Goal: Information Seeking & Learning: Learn about a topic

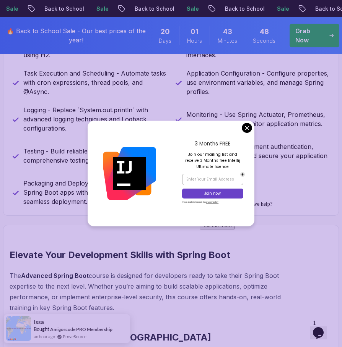
scroll to position [769, 0]
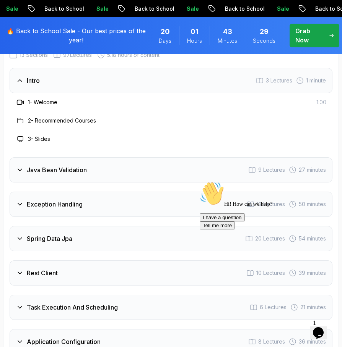
scroll to position [1465, 0]
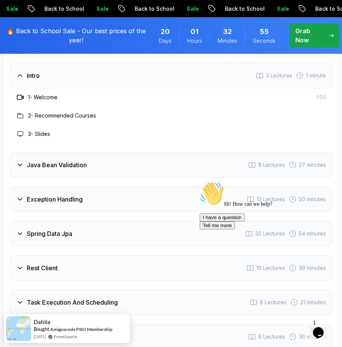
click at [137, 107] on div "2 - Recommended Courses" at bounding box center [171, 116] width 323 height 18
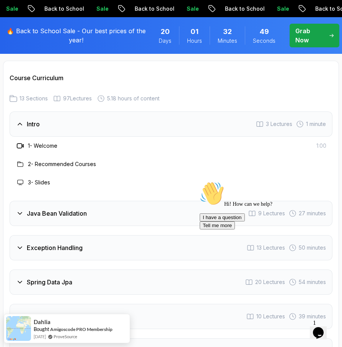
scroll to position [1406, 0]
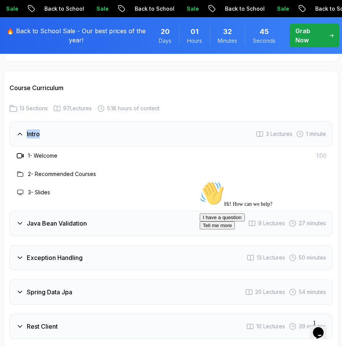
drag, startPoint x: 6, startPoint y: 97, endPoint x: 45, endPoint y: 111, distance: 42.2
click at [45, 111] on div "Course Curriculum 13 Sections 97 Lectures 5.18 hours of content Intro 3 Lecture…" at bounding box center [171, 349] width 336 height 557
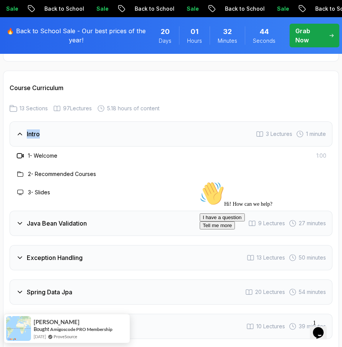
copy h3 "Intro"
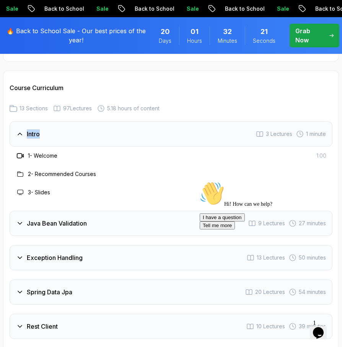
click at [36, 130] on h3 "Intro" at bounding box center [33, 134] width 13 height 9
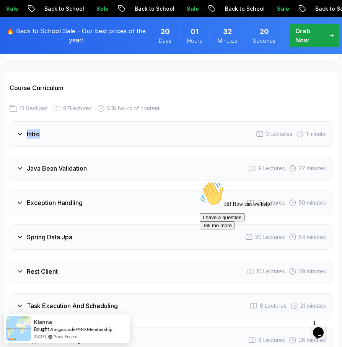
click at [36, 156] on div "Java Bean Validation 9 Lectures 27 minutes" at bounding box center [171, 168] width 323 height 25
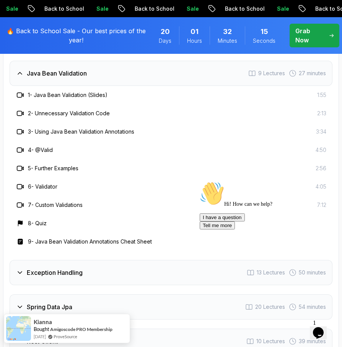
scroll to position [1471, 0]
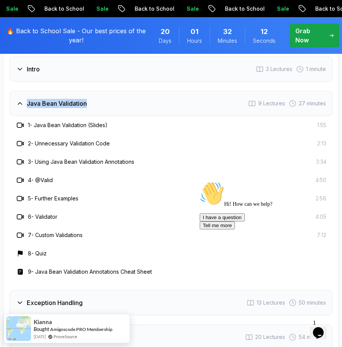
drag, startPoint x: 22, startPoint y: 62, endPoint x: 88, endPoint y: 78, distance: 67.6
copy h3 "Java Bean Validation"
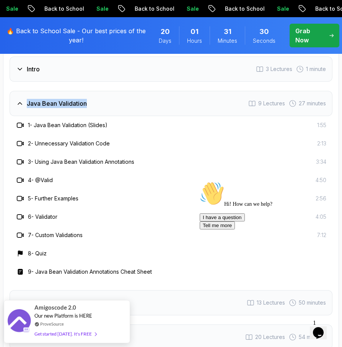
click at [44, 99] on h3 "Java Bean Validation" at bounding box center [57, 103] width 60 height 9
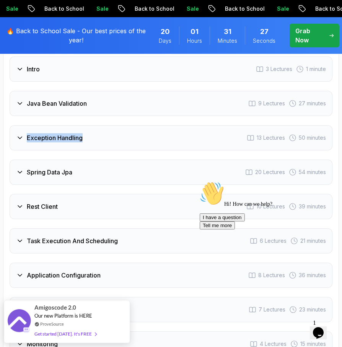
drag, startPoint x: 12, startPoint y: 100, endPoint x: 88, endPoint y: 113, distance: 76.4
click at [88, 113] on div "Intro 3 Lectures 1 minute Java Bean Validation 9 Lectures 27 minutes Exception …" at bounding box center [171, 276] width 323 height 438
copy h3 "Exception Handling"
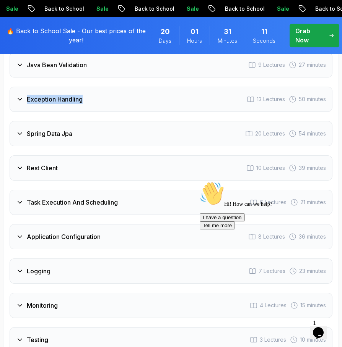
scroll to position [1519, 0]
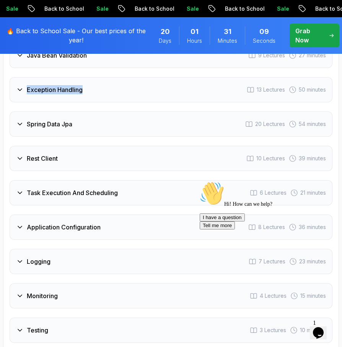
click at [34, 85] on h3 "Exception Handling" at bounding box center [55, 89] width 56 height 9
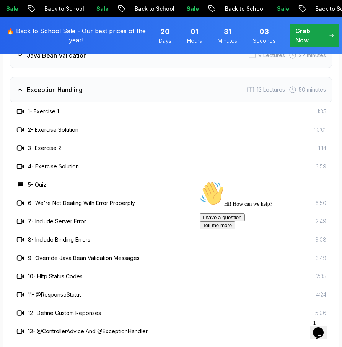
click at [5, 137] on div "Course Curriculum 13 Sections 97 Lectures 5.18 hours of content Intro 3 Lecture…" at bounding box center [171, 328] width 336 height 740
click at [66, 85] on h3 "Exception Handling" at bounding box center [55, 89] width 56 height 9
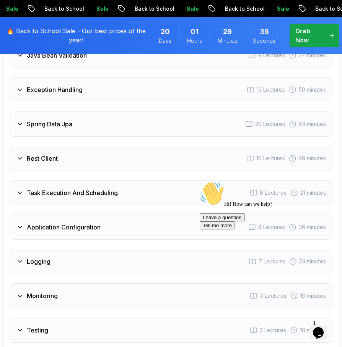
click at [66, 85] on h3 "Exception Handling" at bounding box center [55, 89] width 56 height 9
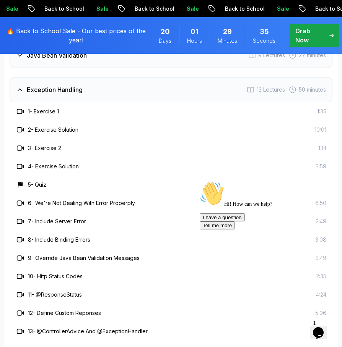
click at [66, 85] on h3 "Exception Handling" at bounding box center [55, 89] width 56 height 9
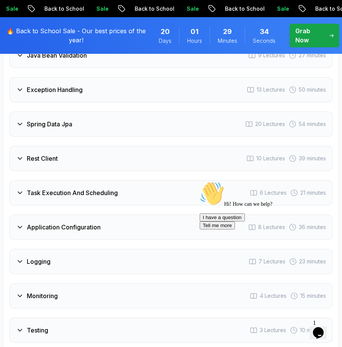
click at [41, 112] on div "Spring Data Jpa 20 Lectures 54 minutes" at bounding box center [171, 124] width 323 height 25
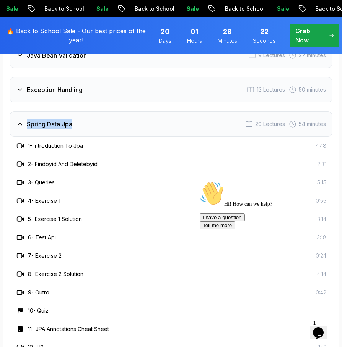
drag, startPoint x: 15, startPoint y: 84, endPoint x: 83, endPoint y: 102, distance: 70.5
copy h3 "Spring Data Jpa"
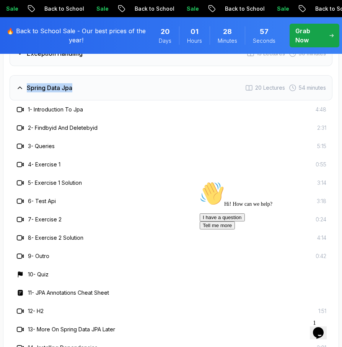
scroll to position [1551, 0]
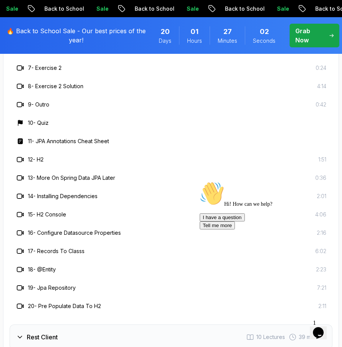
scroll to position [1728, 0]
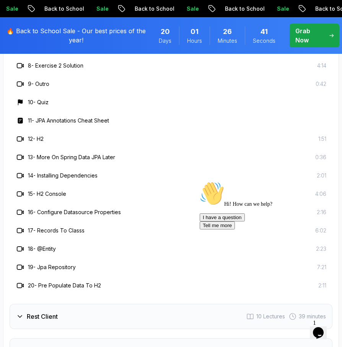
click at [19, 313] on icon at bounding box center [20, 317] width 8 height 8
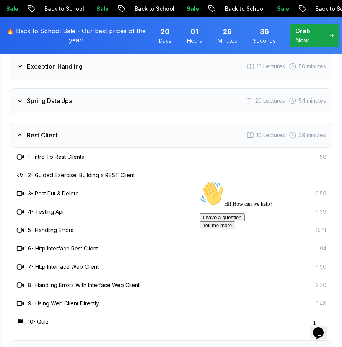
scroll to position [1538, 0]
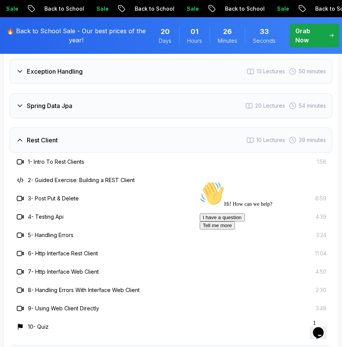
click at [32, 136] on h3 "Rest Client" at bounding box center [42, 140] width 31 height 9
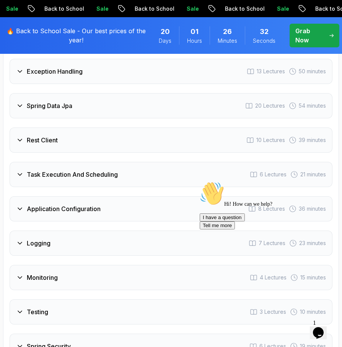
click at [24, 101] on div "Spring Data Jpa" at bounding box center [44, 105] width 56 height 9
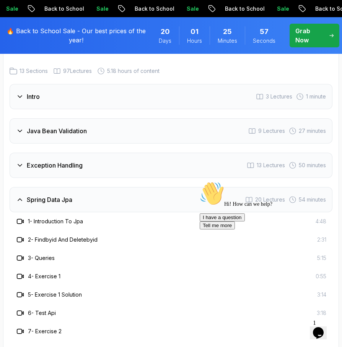
scroll to position [1438, 0]
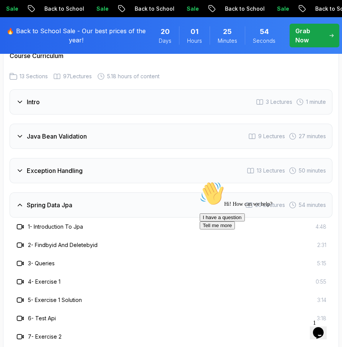
click at [14, 89] on div "Intro 3 Lectures 1 minute" at bounding box center [171, 101] width 323 height 25
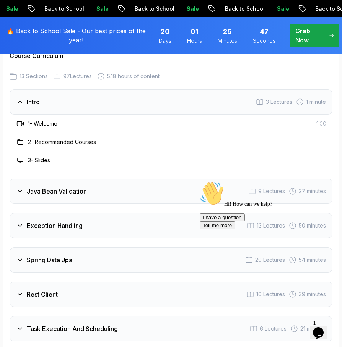
click at [41, 89] on div "Intro 3 Lectures 1 minute" at bounding box center [171, 101] width 323 height 25
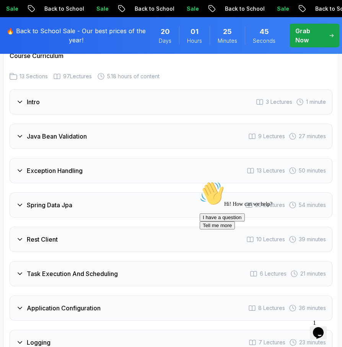
click at [32, 132] on h3 "Java Bean Validation" at bounding box center [57, 136] width 60 height 9
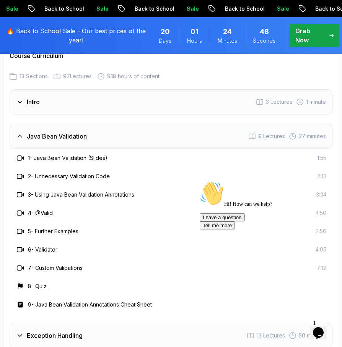
click at [35, 132] on h3 "Java Bean Validation" at bounding box center [57, 136] width 60 height 9
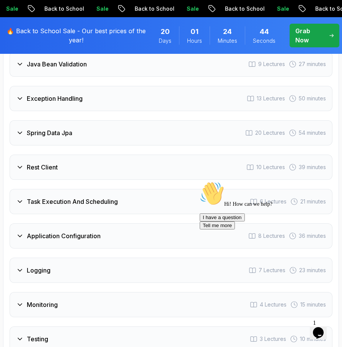
scroll to position [1520, 0]
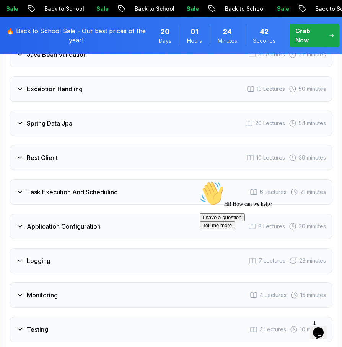
click at [19, 76] on div "Exception Handling 13 Lectures 50 minutes" at bounding box center [171, 88] width 323 height 25
